Goal: Task Accomplishment & Management: Manage account settings

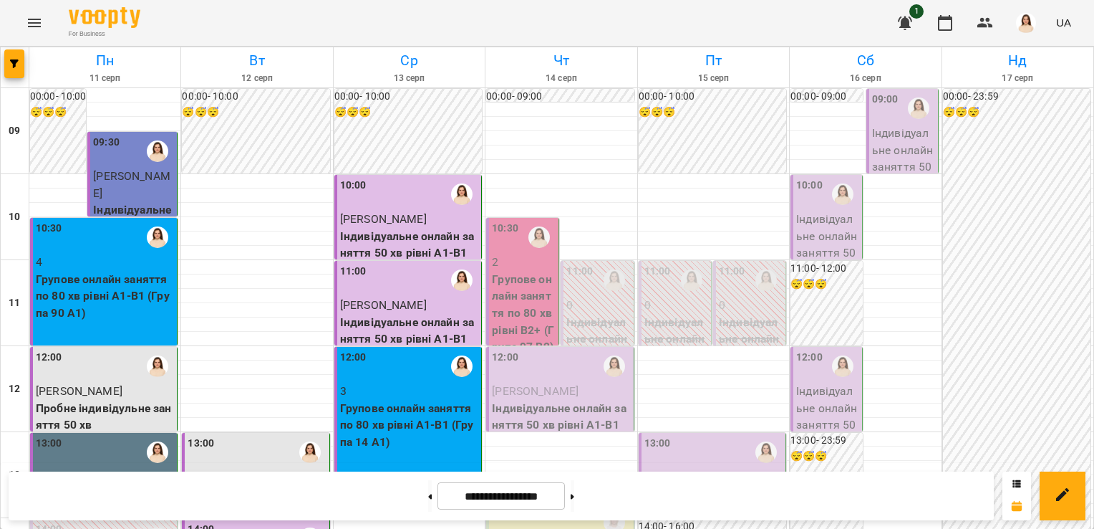
scroll to position [403, 0]
click at [574, 501] on button at bounding box center [573, 496] width 4 height 32
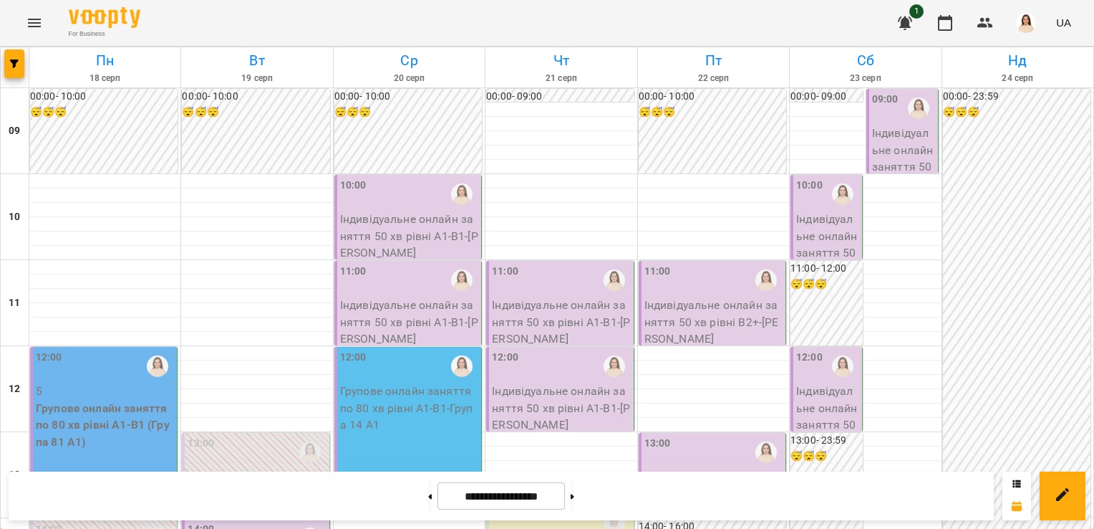
scroll to position [748, 0]
click at [428, 495] on button at bounding box center [430, 496] width 4 height 32
type input "**********"
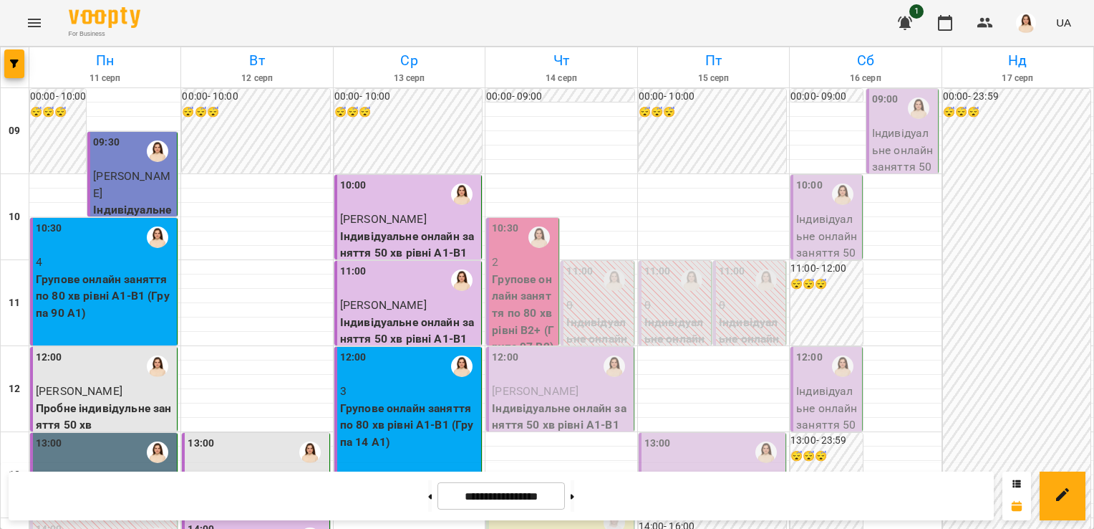
scroll to position [119, 0]
click at [504, 221] on div "10:30" at bounding box center [505, 237] width 26 height 33
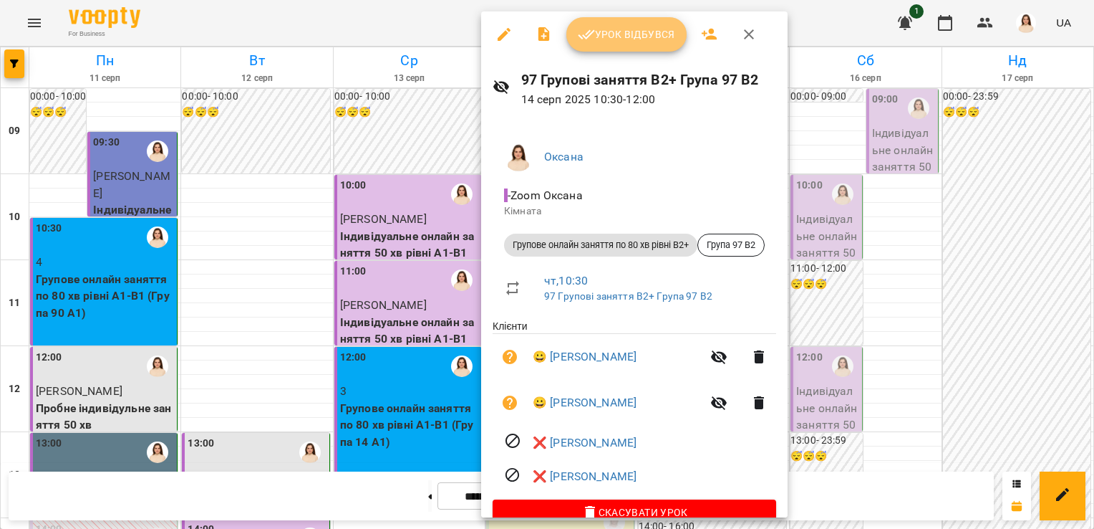
click at [648, 37] on span "Урок відбувся" at bounding box center [626, 34] width 97 height 17
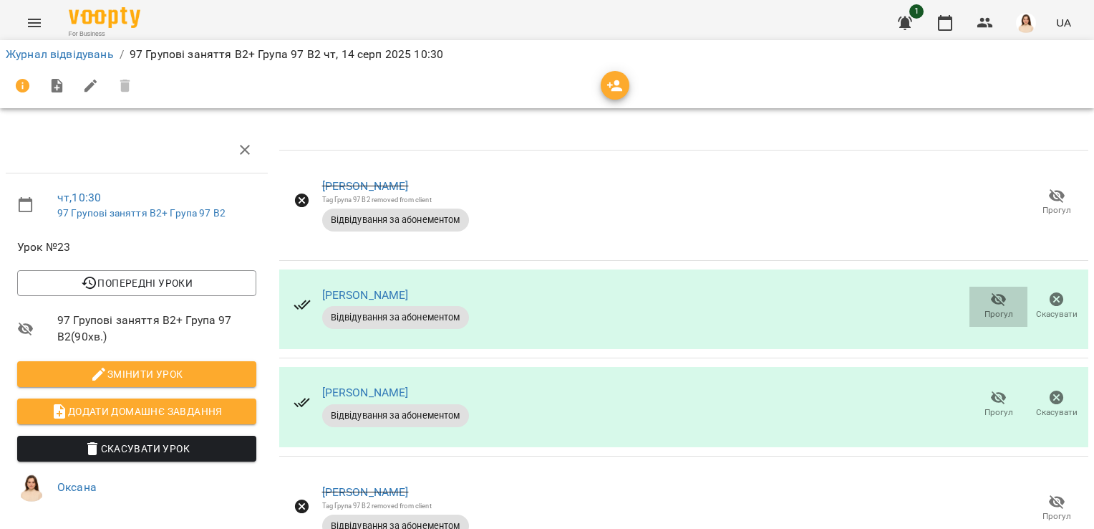
click at [991, 302] on icon "button" at bounding box center [999, 299] width 17 height 17
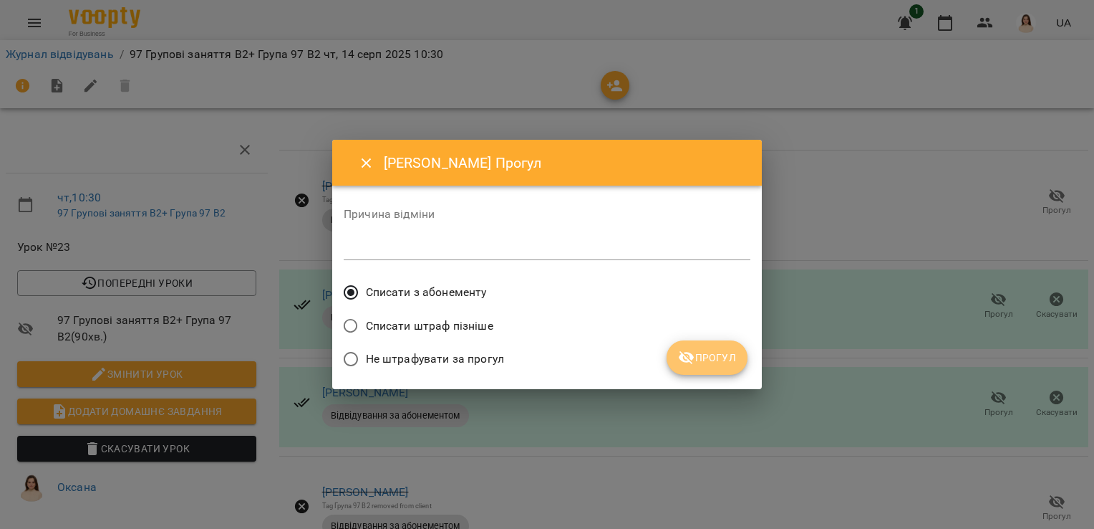
click at [714, 362] on span "Прогул" at bounding box center [707, 357] width 58 height 17
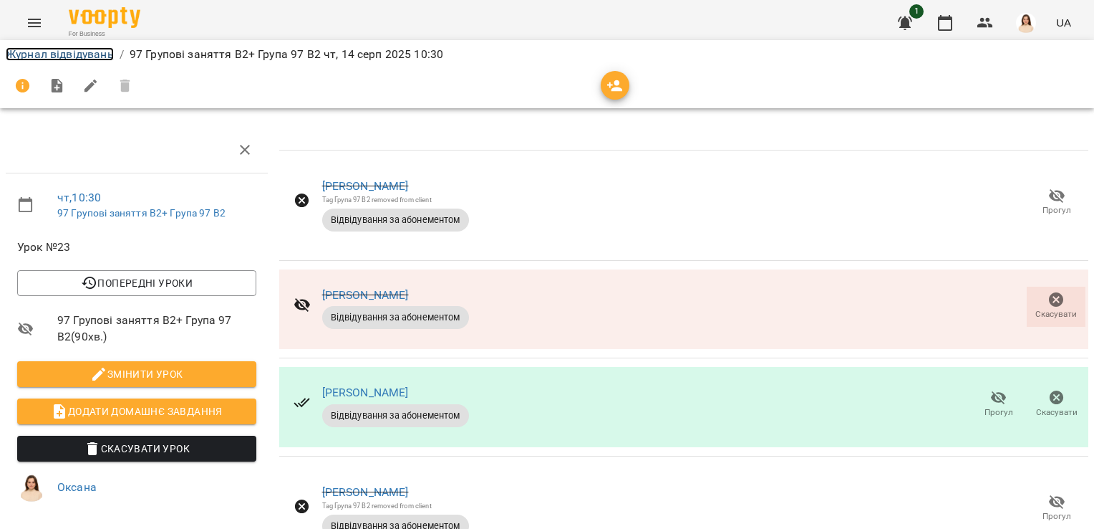
click at [75, 59] on link "Журнал відвідувань" at bounding box center [60, 54] width 108 height 14
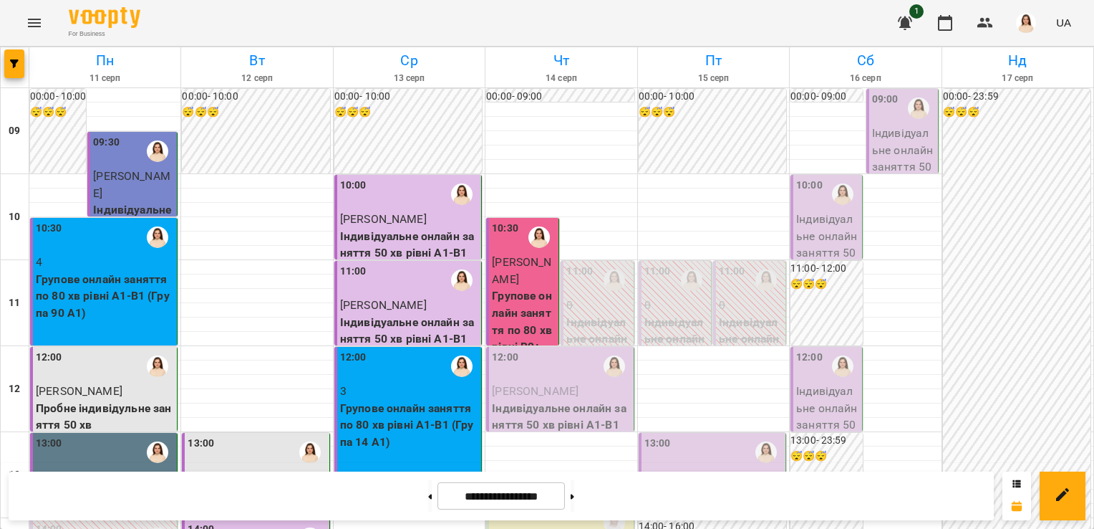
click at [538, 369] on div "12:00" at bounding box center [561, 366] width 138 height 33
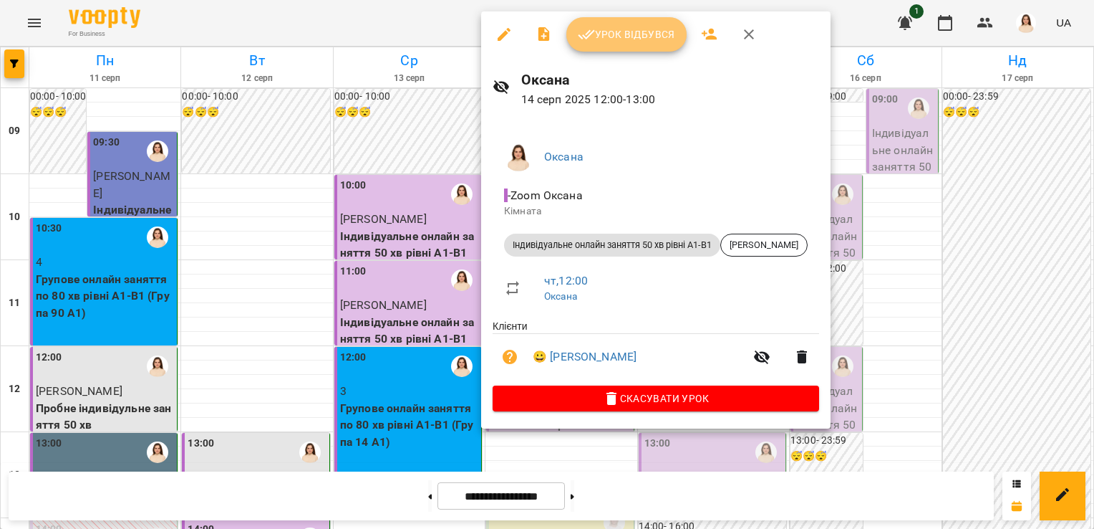
click at [651, 42] on span "Урок відбувся" at bounding box center [626, 34] width 97 height 17
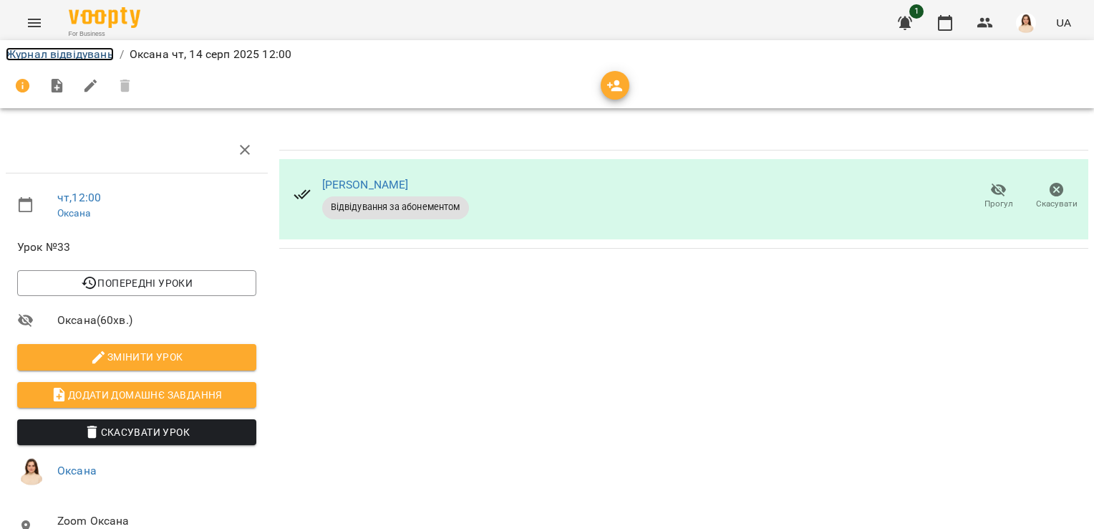
click at [50, 57] on link "Журнал відвідувань" at bounding box center [60, 54] width 108 height 14
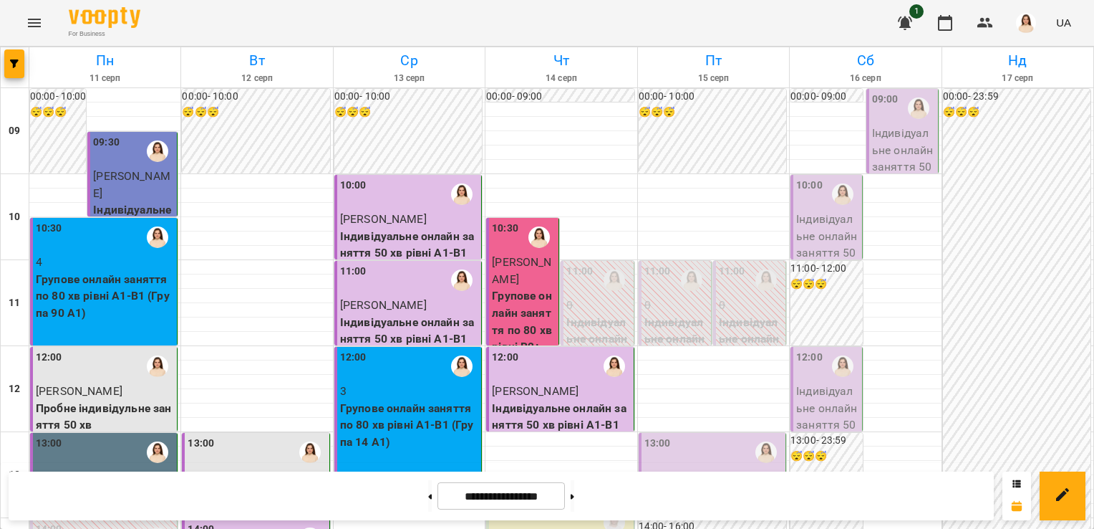
scroll to position [570, 0]
click at [574, 498] on button at bounding box center [573, 496] width 4 height 32
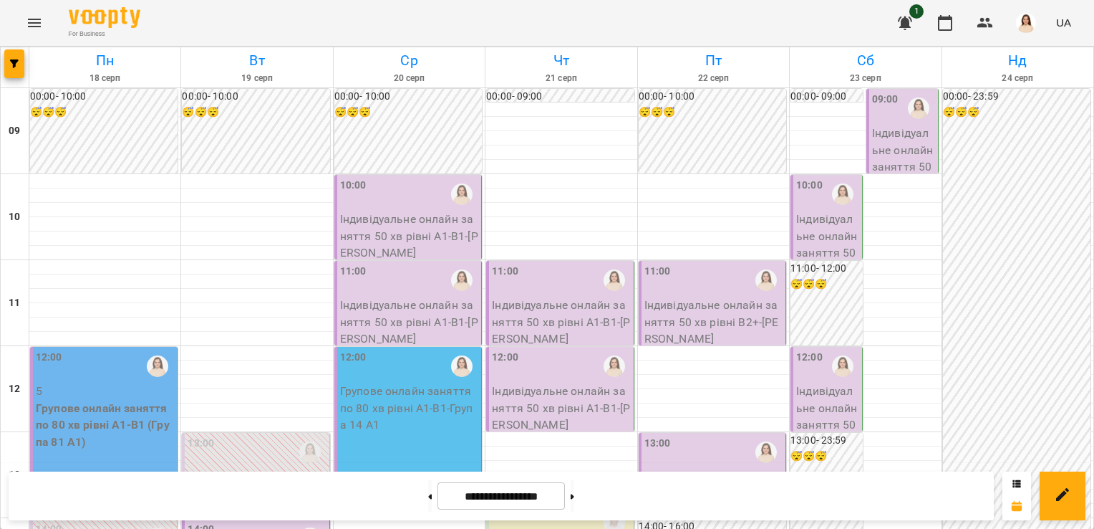
scroll to position [149, 0]
click at [428, 493] on button at bounding box center [430, 496] width 4 height 32
type input "**********"
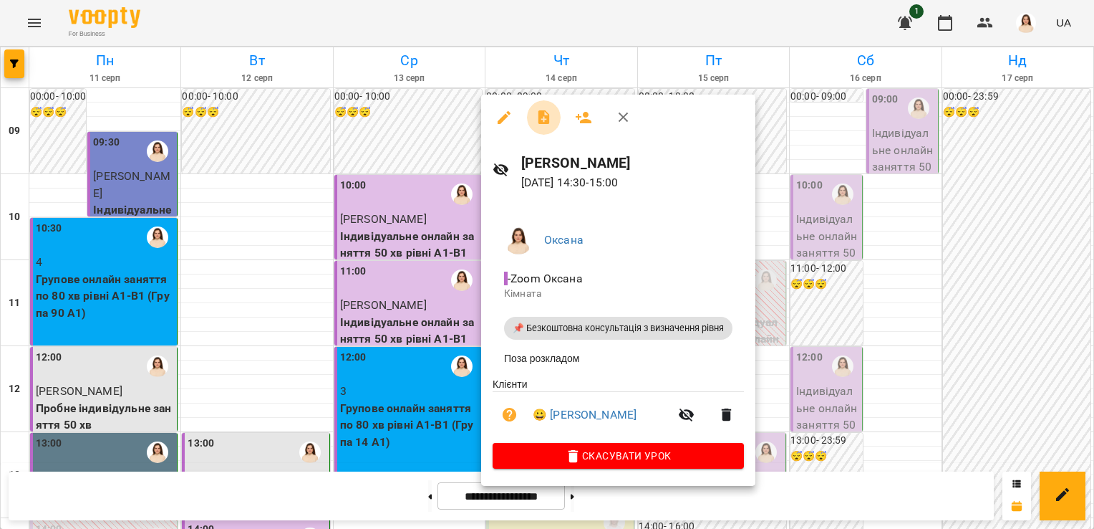
click at [542, 119] on icon "button" at bounding box center [544, 117] width 17 height 17
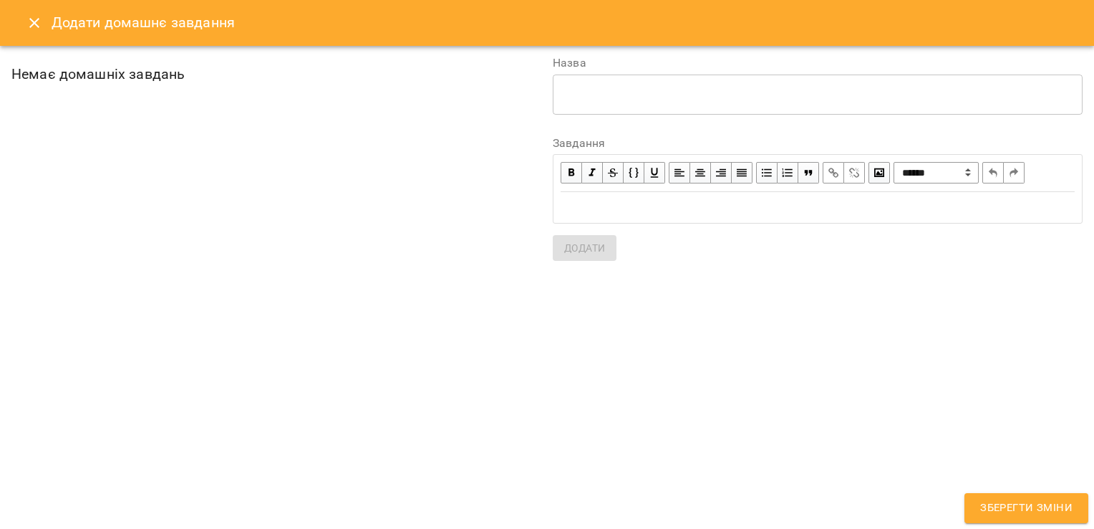
click at [32, 20] on icon "Close" at bounding box center [34, 23] width 10 height 10
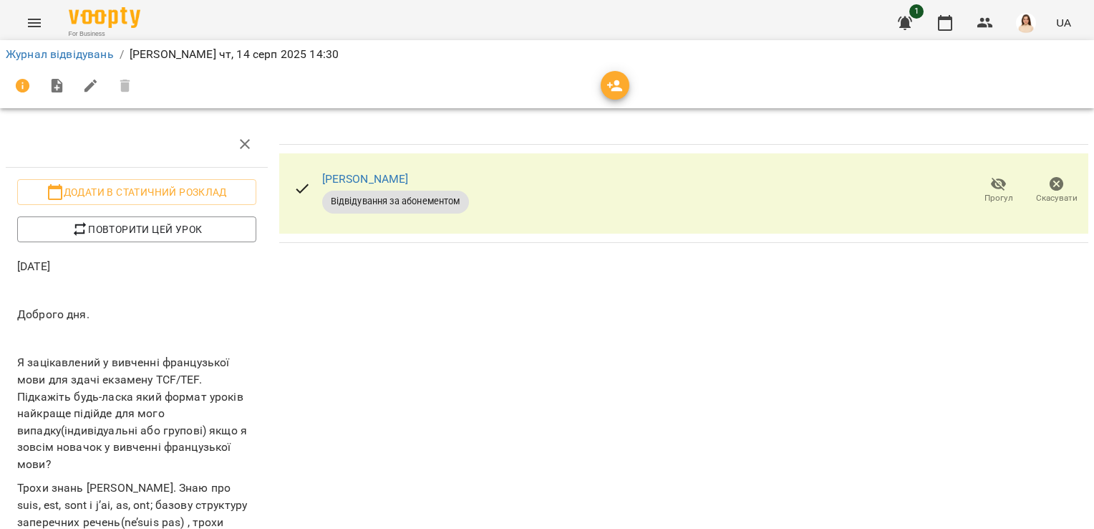
scroll to position [192, 0]
